Goal: Check status: Check status

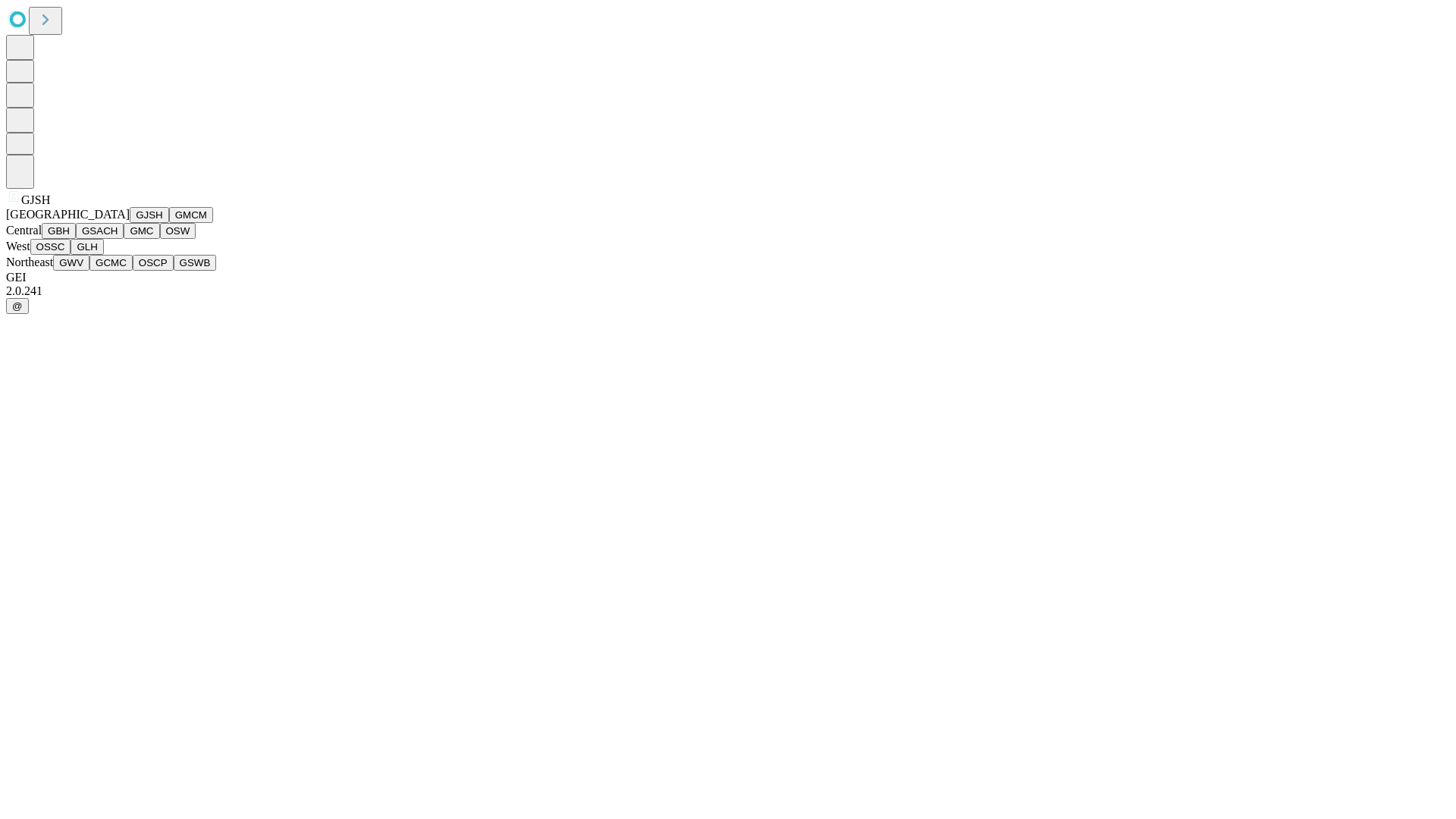
click at [130, 223] on button "GJSH" at bounding box center [149, 214] width 40 height 16
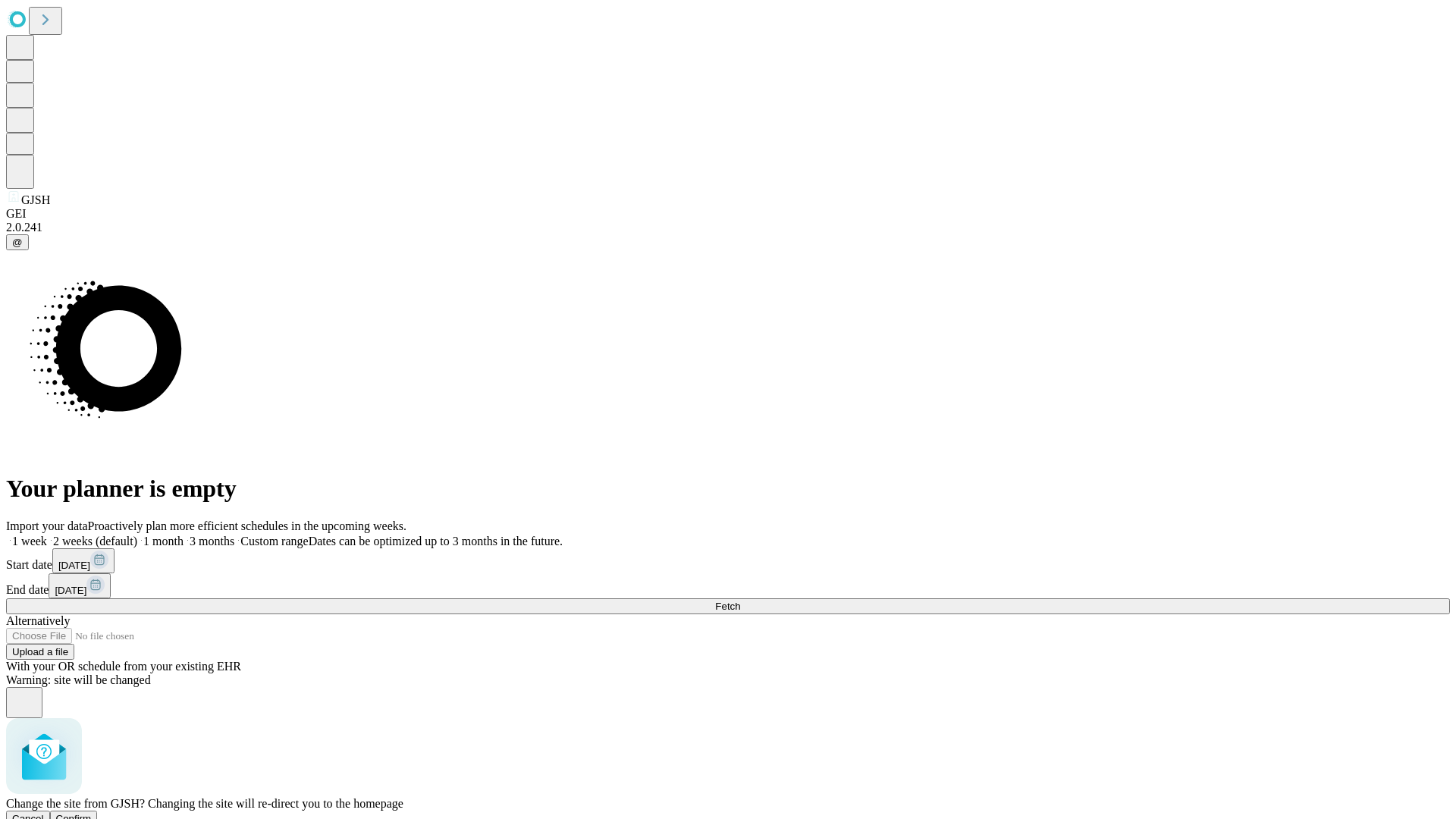
click at [92, 813] on span "Confirm" at bounding box center [74, 819] width 36 height 12
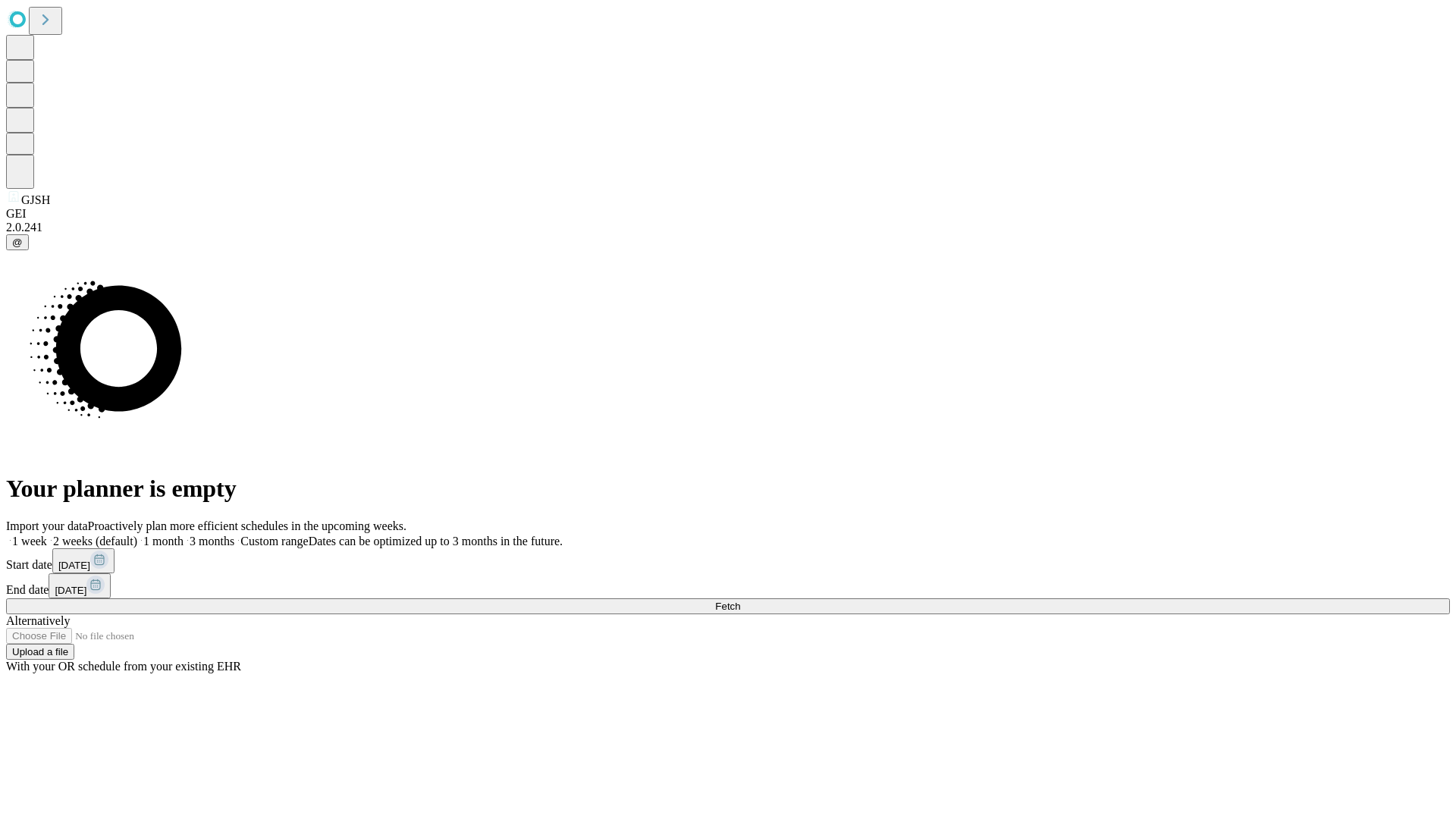
click at [47, 535] on label "1 week" at bounding box center [26, 541] width 41 height 13
click at [740, 601] on span "Fetch" at bounding box center [728, 606] width 25 height 12
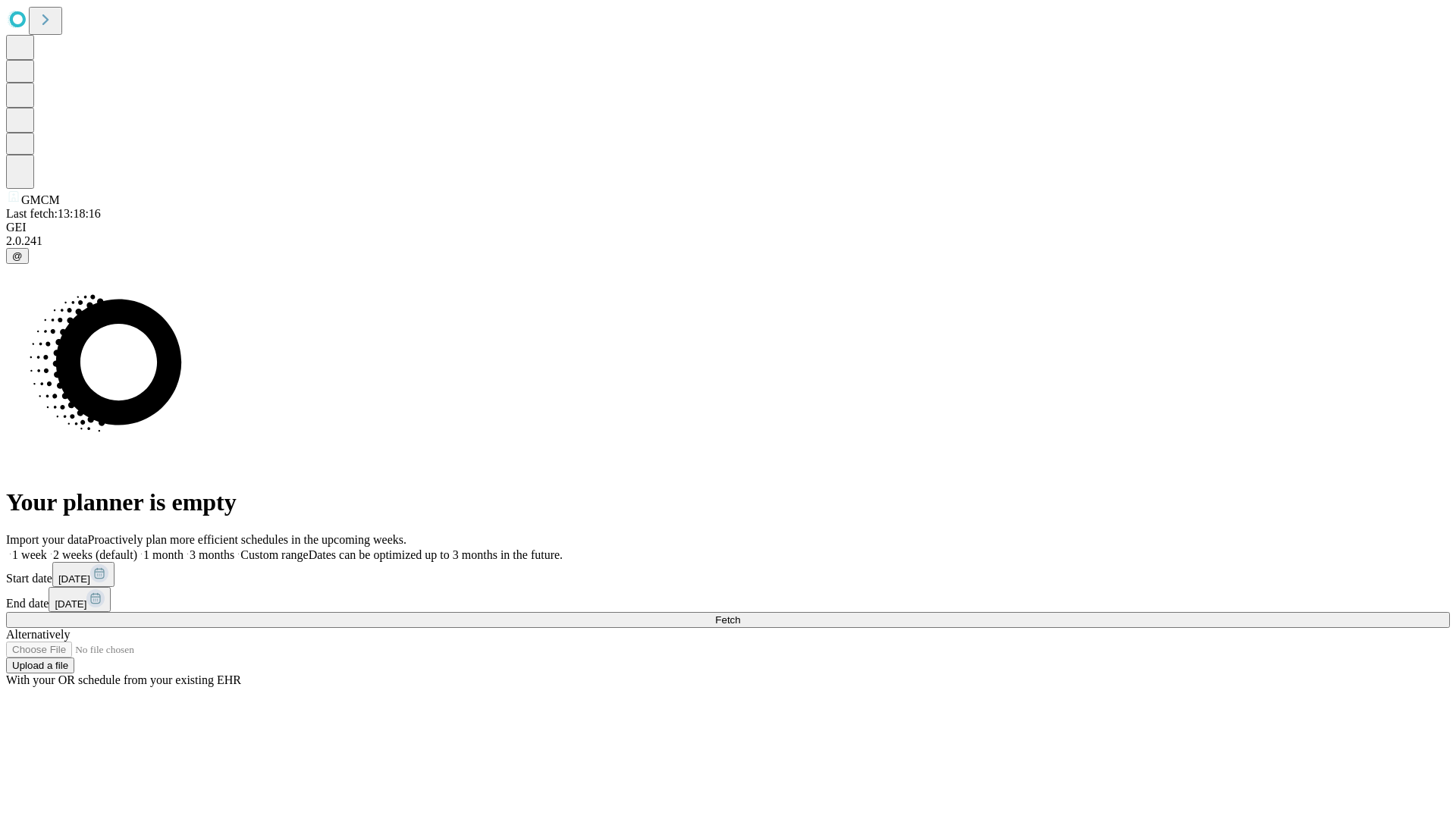
click at [47, 548] on label "1 week" at bounding box center [26, 554] width 41 height 13
click at [740, 614] on span "Fetch" at bounding box center [728, 620] width 25 height 12
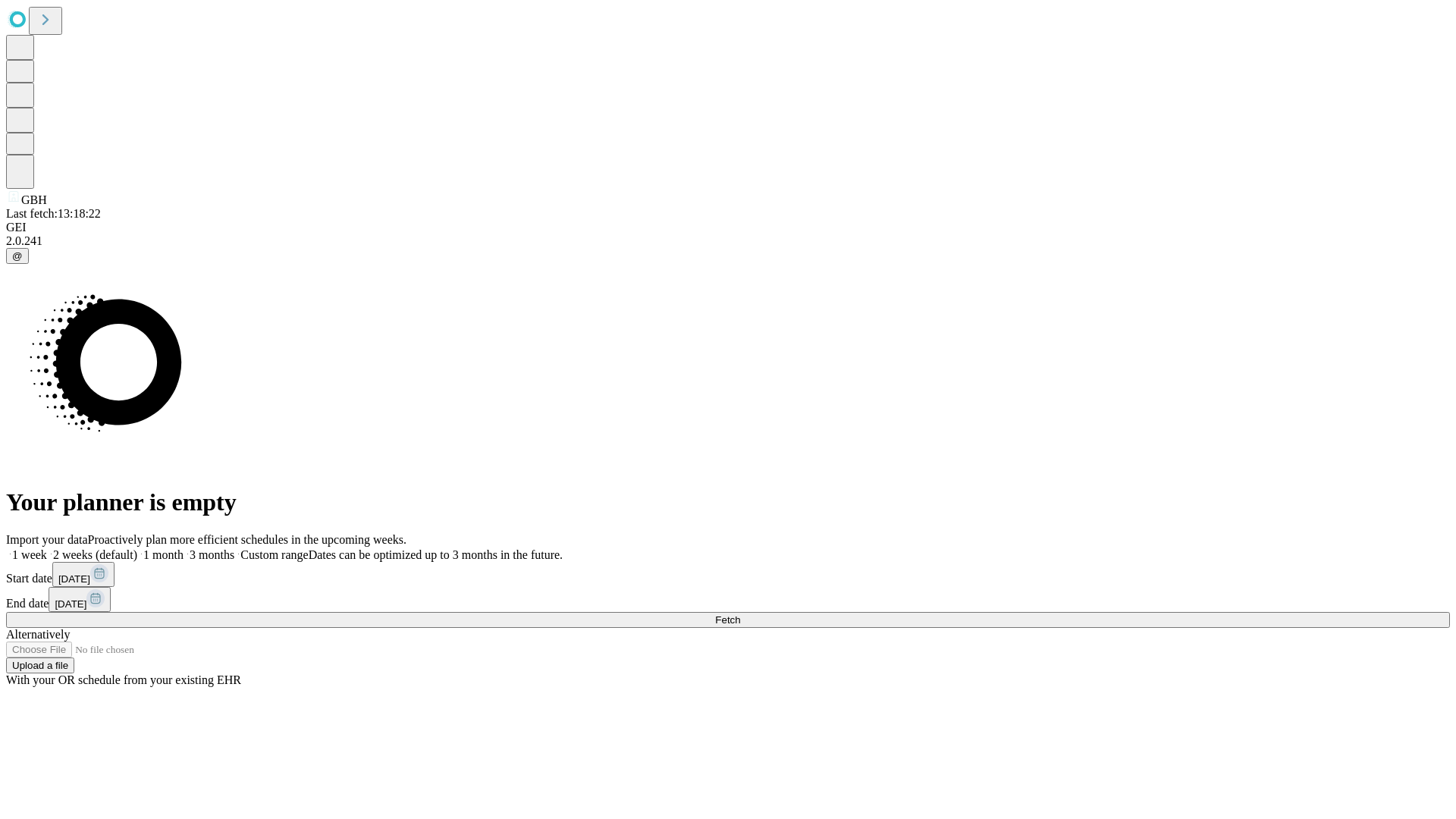
click at [47, 548] on label "1 week" at bounding box center [26, 554] width 41 height 13
click at [740, 614] on span "Fetch" at bounding box center [728, 620] width 25 height 12
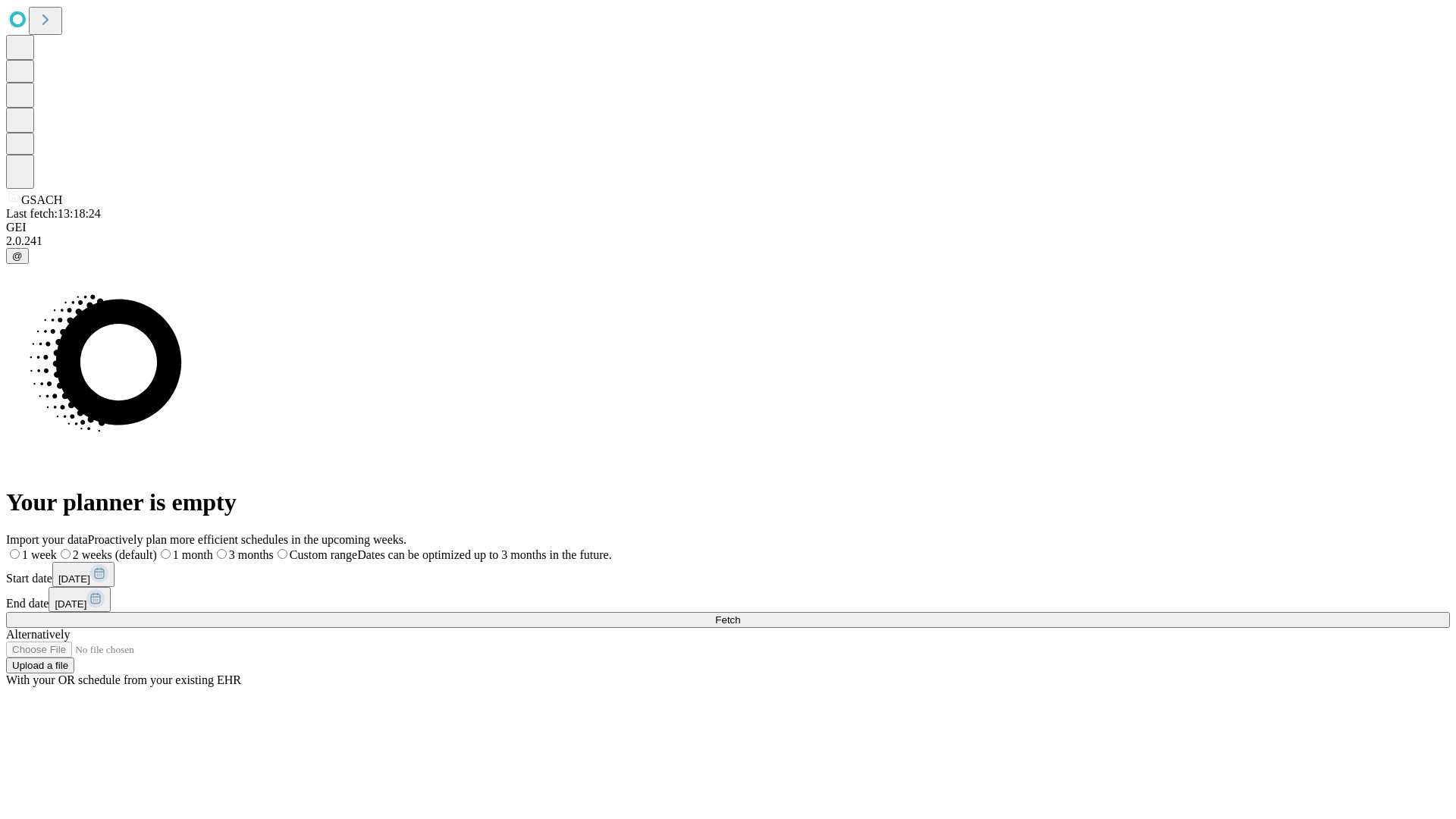
click at [57, 548] on label "1 week" at bounding box center [31, 554] width 50 height 13
click at [740, 614] on span "Fetch" at bounding box center [728, 620] width 25 height 12
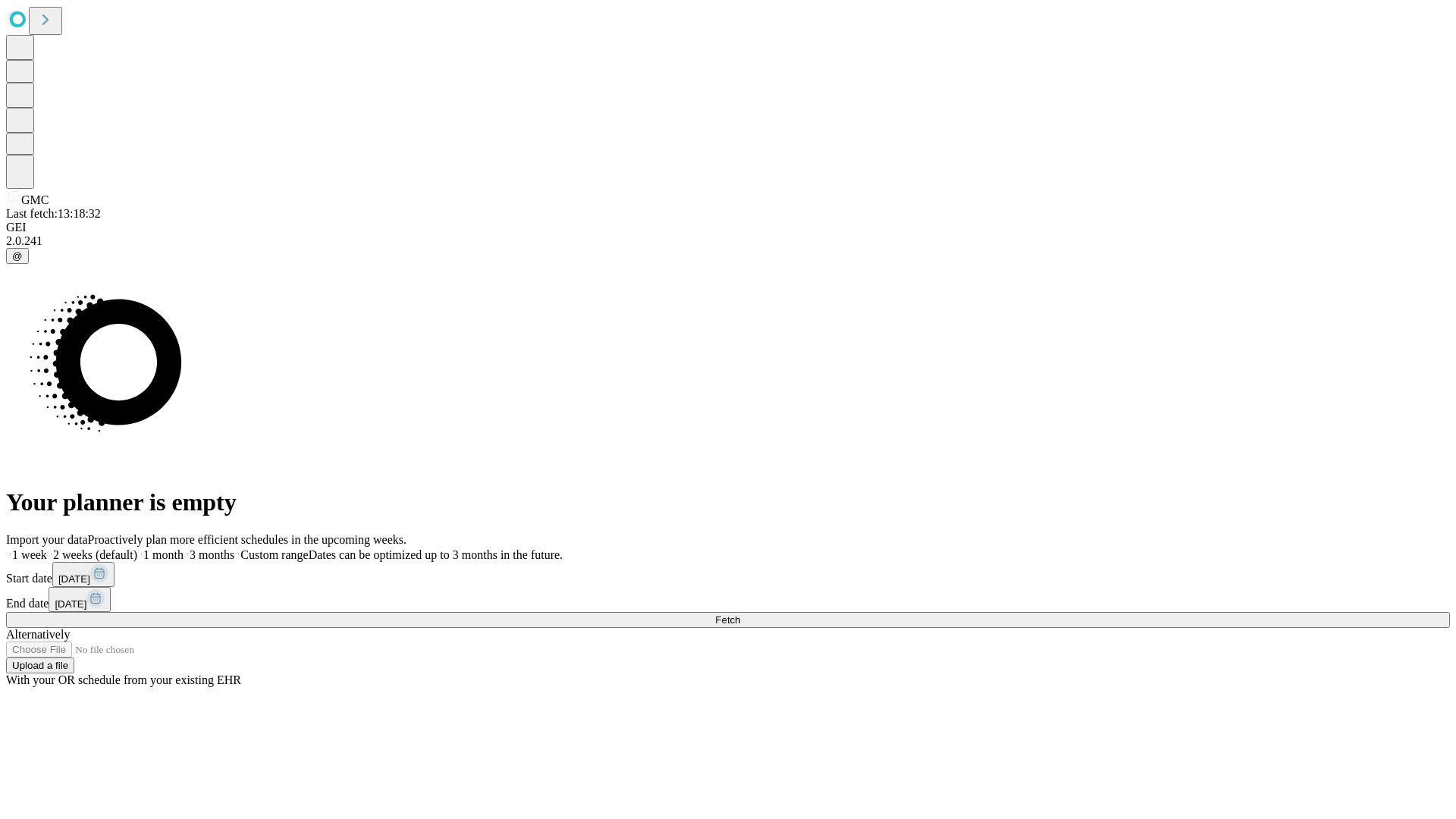
click at [47, 548] on label "1 week" at bounding box center [26, 554] width 41 height 13
click at [740, 614] on span "Fetch" at bounding box center [728, 620] width 25 height 12
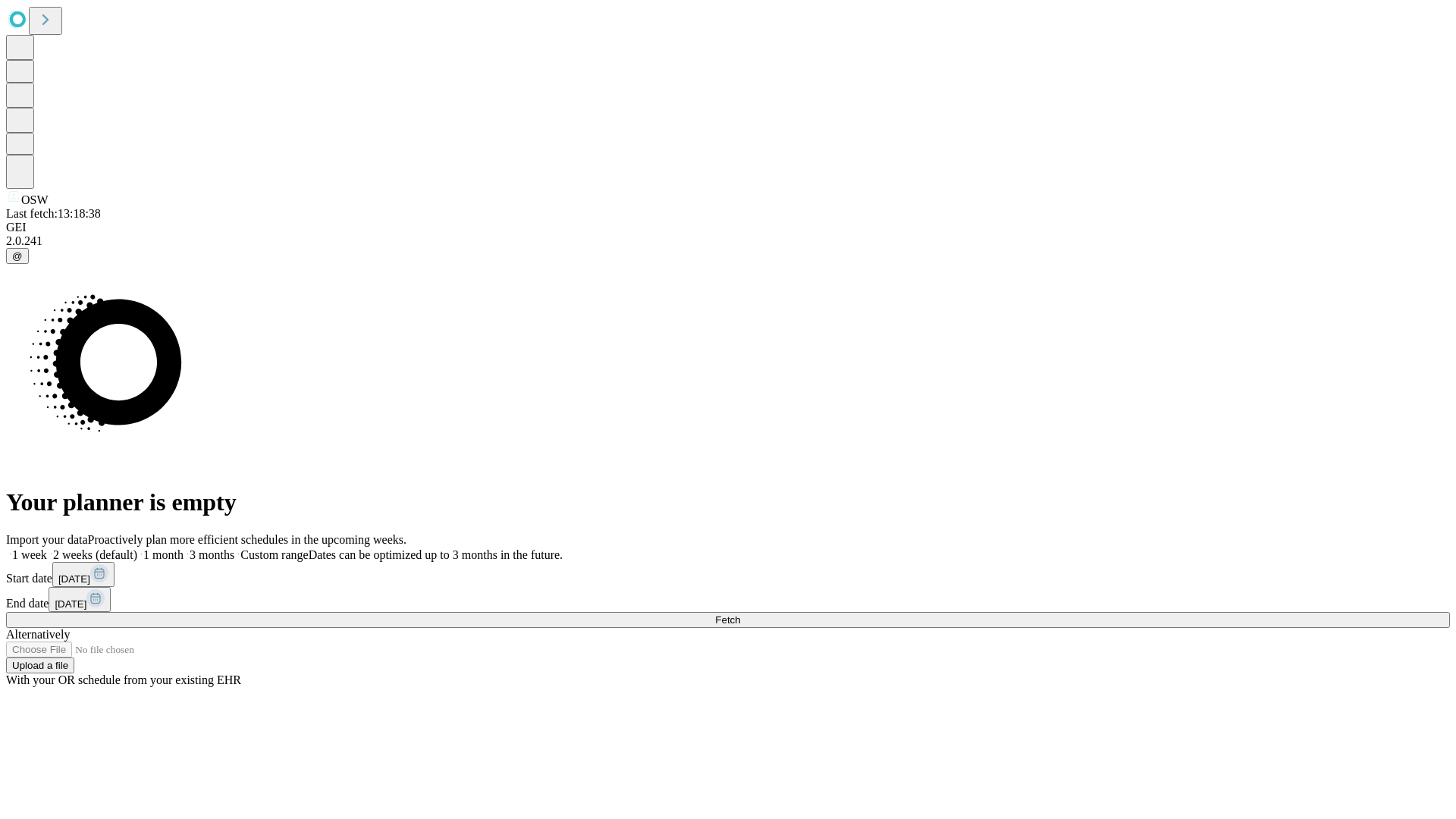
click at [740, 614] on span "Fetch" at bounding box center [728, 620] width 25 height 12
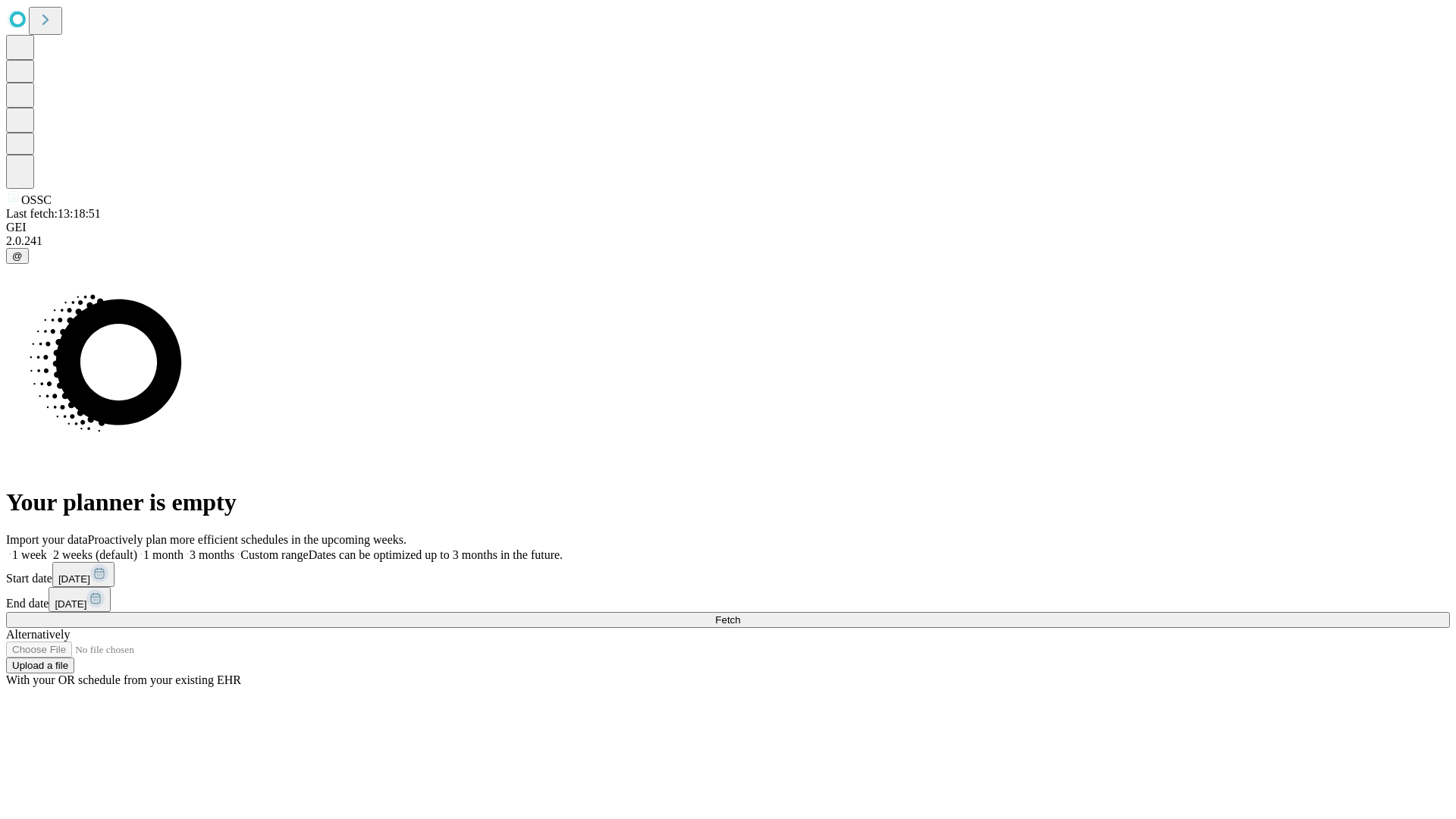
click at [47, 548] on label "1 week" at bounding box center [26, 554] width 41 height 13
click at [740, 614] on span "Fetch" at bounding box center [728, 620] width 25 height 12
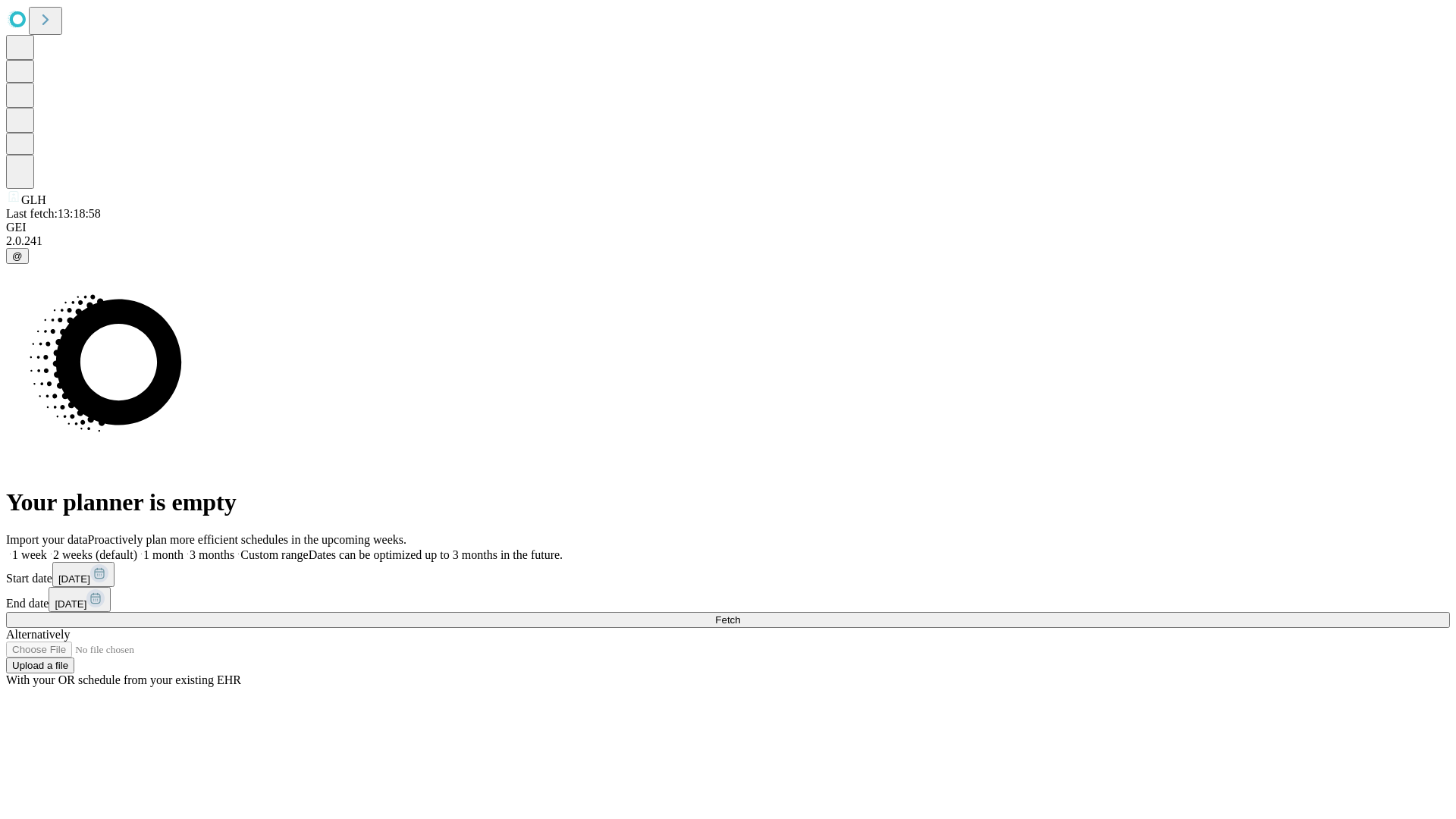
click at [47, 548] on label "1 week" at bounding box center [26, 554] width 41 height 13
click at [740, 614] on span "Fetch" at bounding box center [728, 620] width 25 height 12
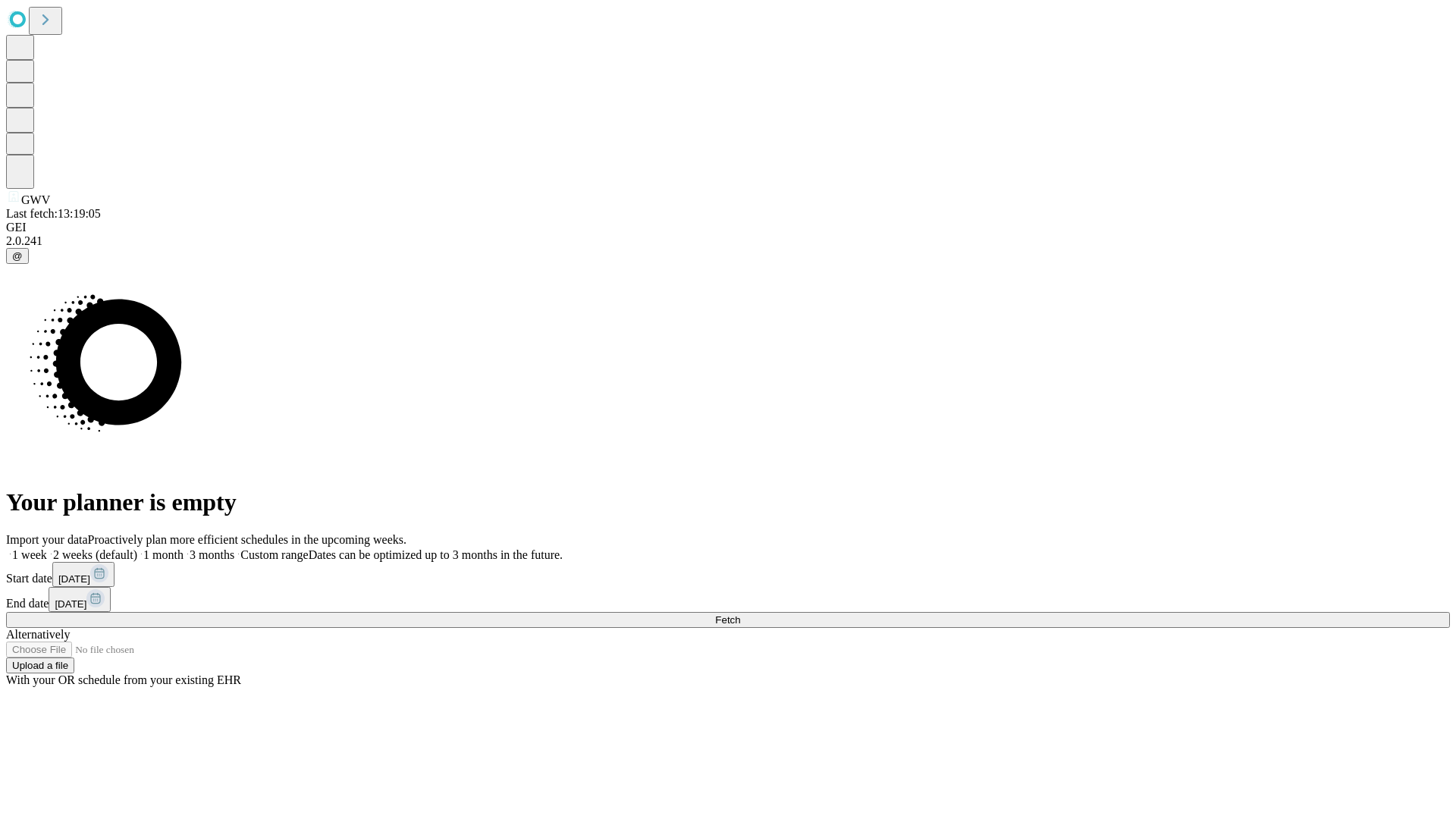
click at [47, 548] on label "1 week" at bounding box center [26, 554] width 41 height 13
click at [740, 614] on span "Fetch" at bounding box center [728, 620] width 25 height 12
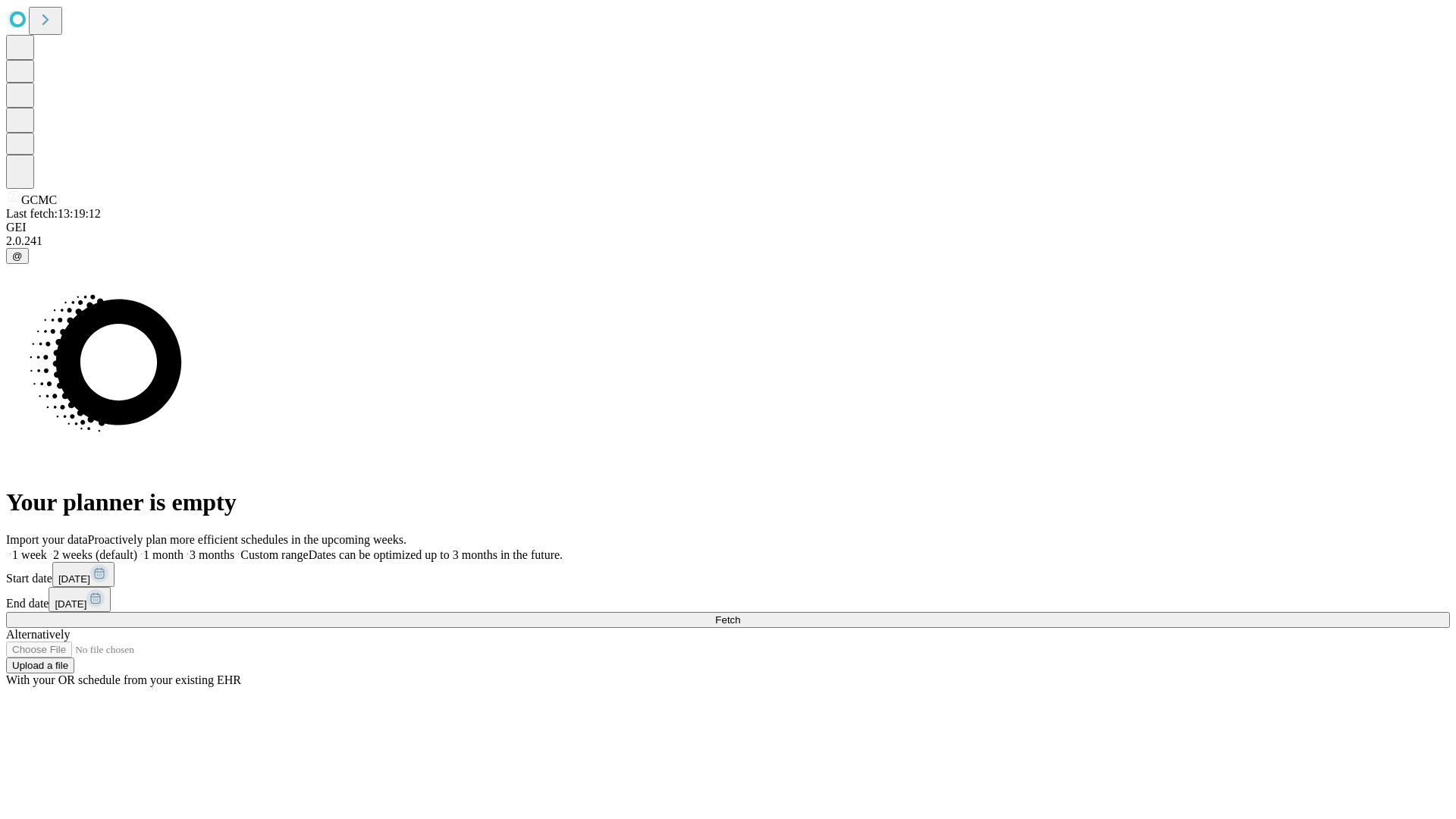
click at [740, 614] on span "Fetch" at bounding box center [728, 620] width 25 height 12
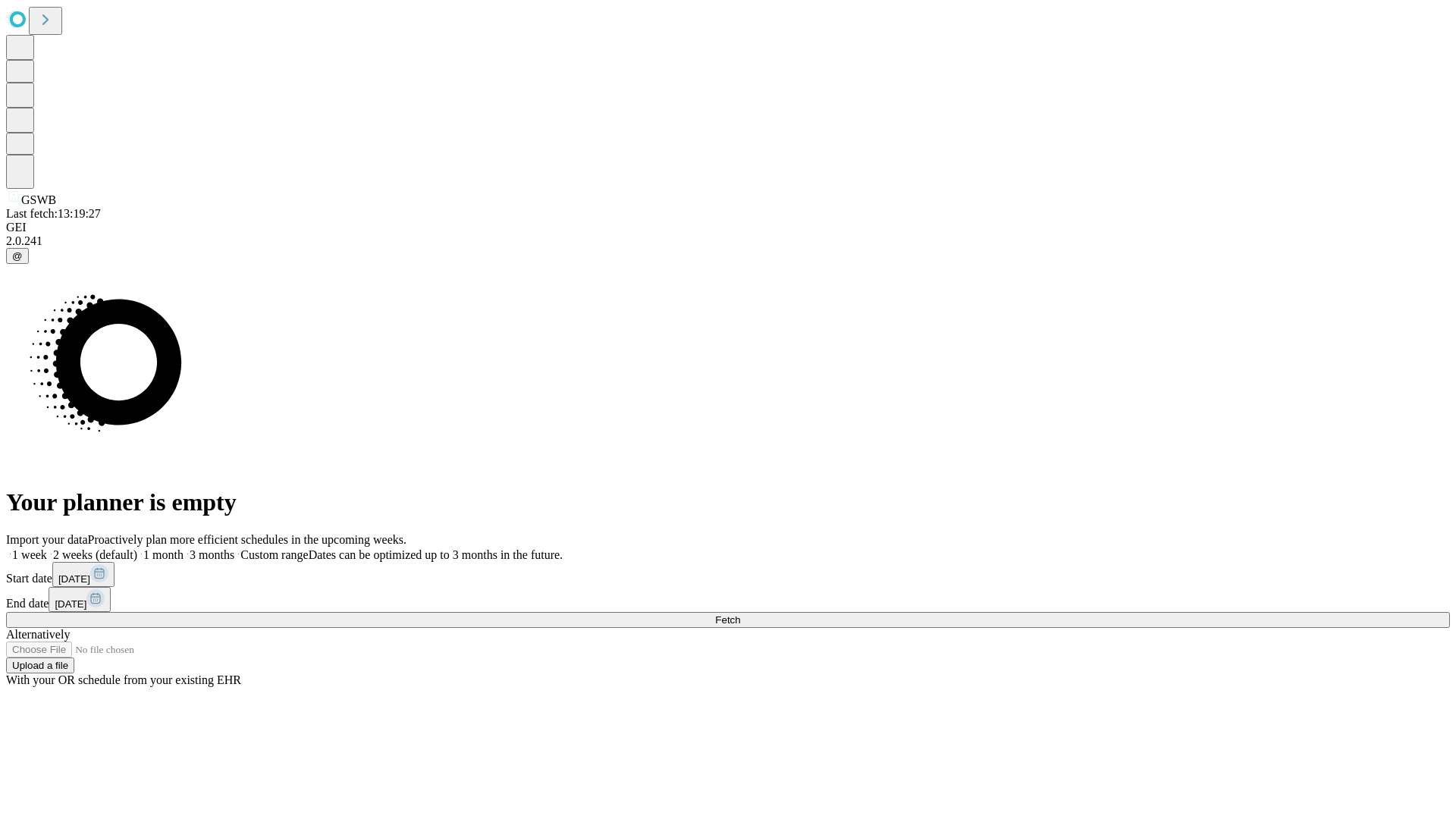
click at [47, 548] on label "1 week" at bounding box center [26, 554] width 41 height 13
click at [740, 614] on span "Fetch" at bounding box center [728, 620] width 25 height 12
